Goal: Navigation & Orientation: Find specific page/section

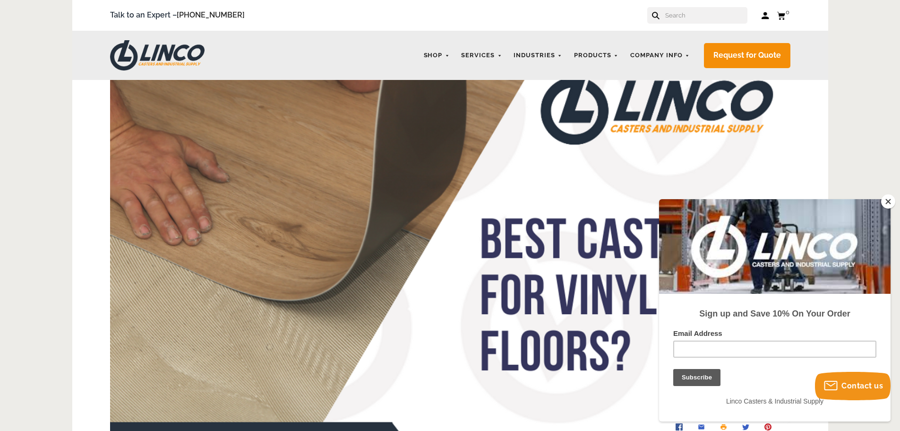
click at [889, 203] on button "Close" at bounding box center [889, 201] width 14 height 14
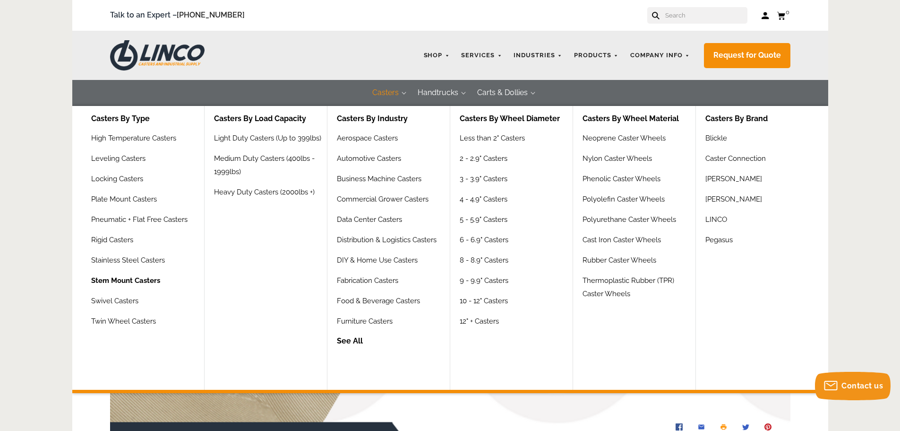
click at [132, 281] on link "Stem Mount Casters" at bounding box center [125, 284] width 69 height 20
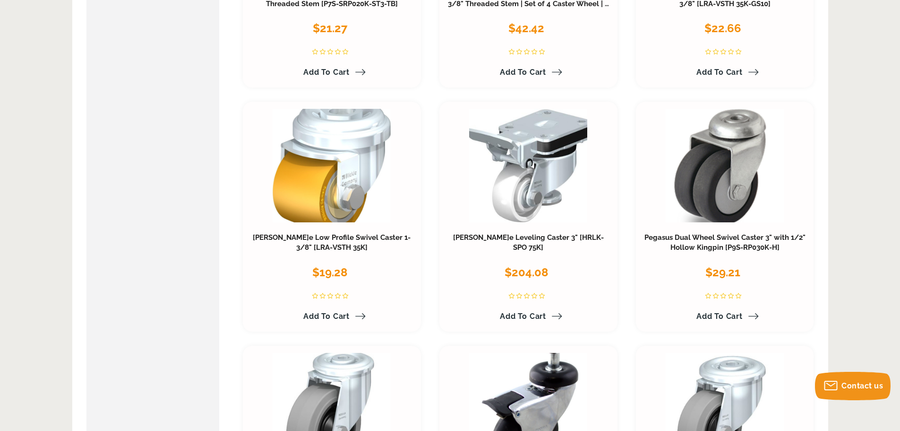
scroll to position [189, 0]
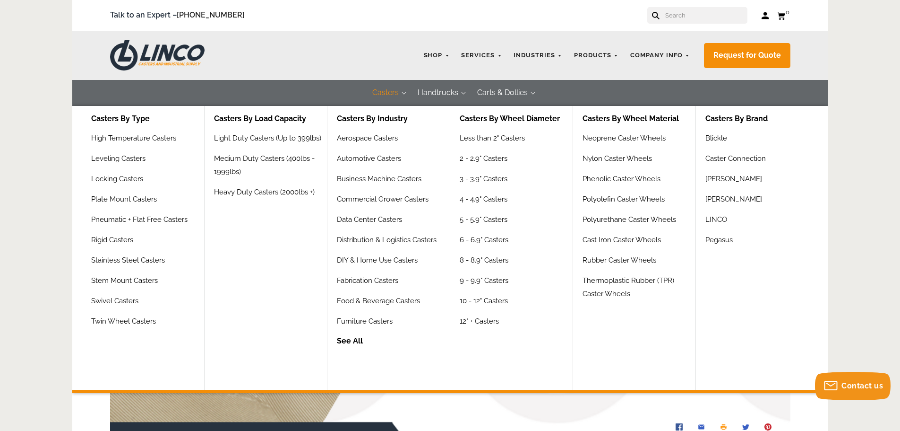
click at [385, 91] on button "Casters" at bounding box center [385, 93] width 45 height 26
click at [122, 299] on link "Swivel Casters" at bounding box center [116, 304] width 50 height 20
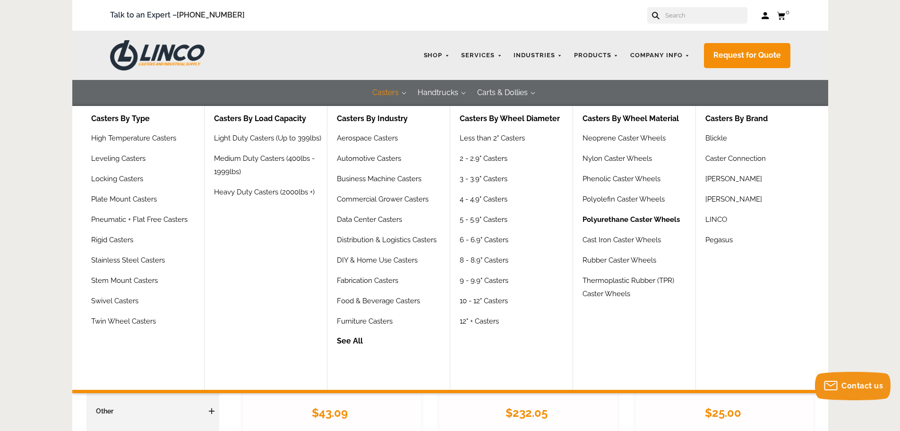
click at [595, 216] on link "Polyurethane Caster Wheels" at bounding box center [631, 223] width 97 height 20
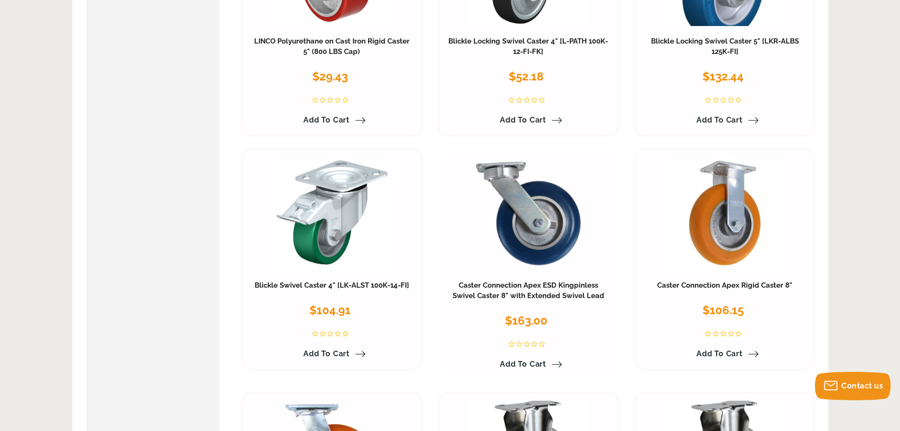
scroll to position [2316, 0]
